Goal: Use online tool/utility: Utilize a website feature to perform a specific function

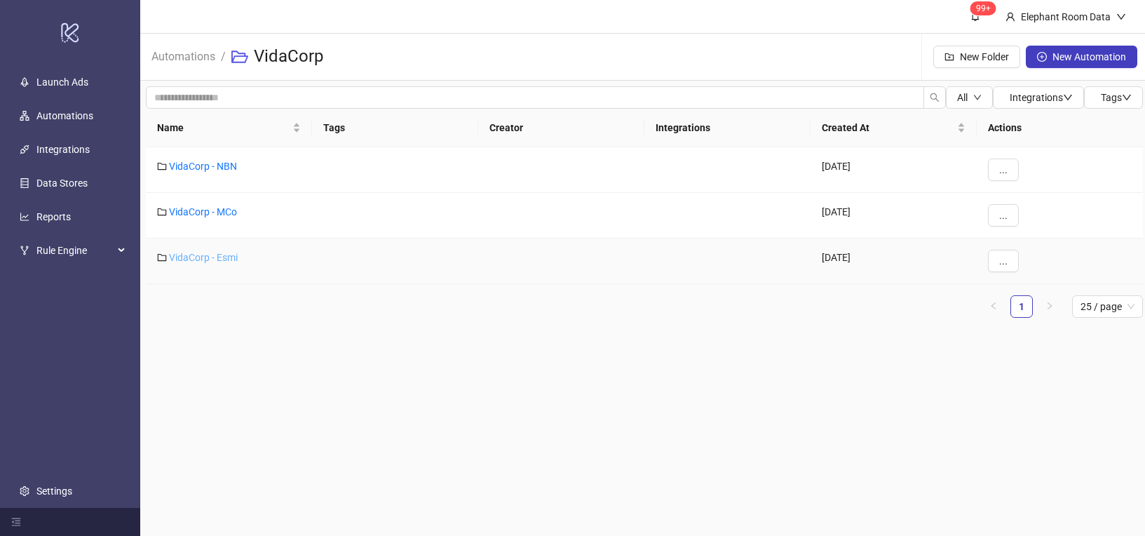
click at [229, 257] on link "VidaCorp - Esmi" at bounding box center [203, 257] width 69 height 11
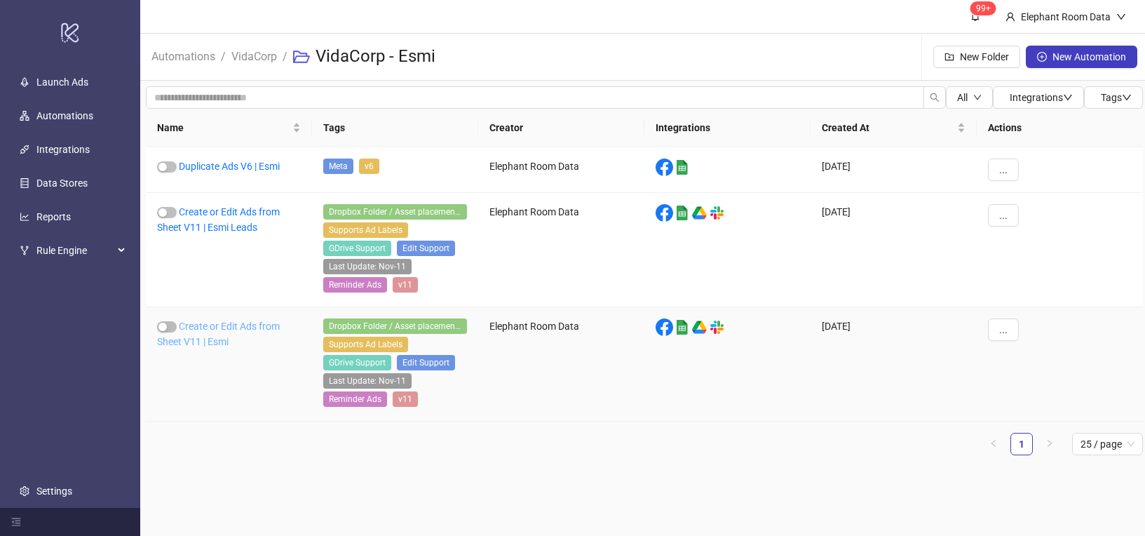
click at [214, 328] on link "Create or Edit Ads from Sheet V11 | Esmi" at bounding box center [218, 333] width 123 height 27
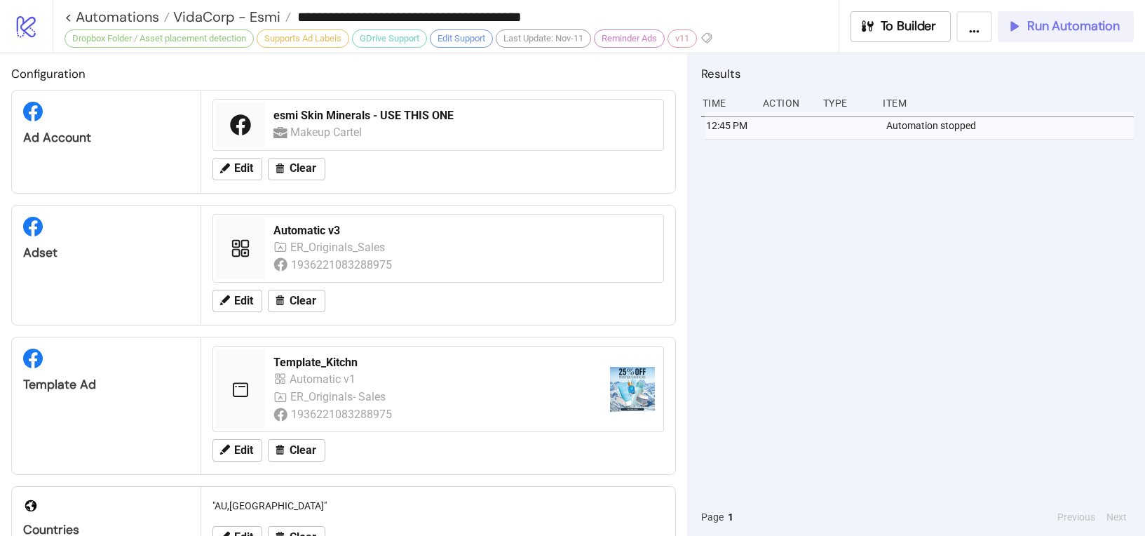
click at [1097, 29] on span "Run Automation" at bounding box center [1073, 26] width 93 height 16
click at [1102, 29] on span "Run Automation" at bounding box center [1073, 26] width 93 height 16
